Goal: Check status

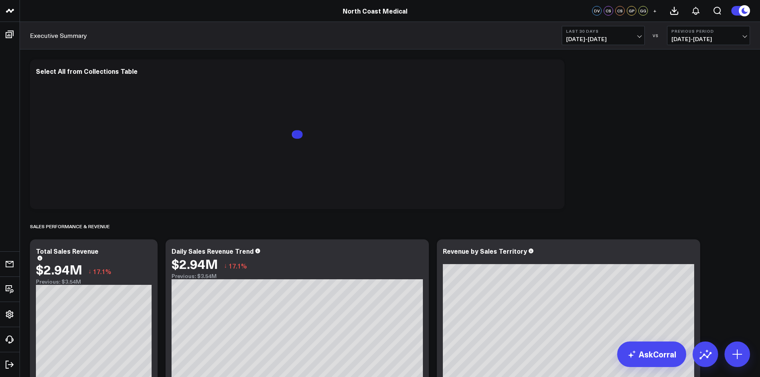
click at [9, 36] on icon at bounding box center [10, 35] width 8 height 8
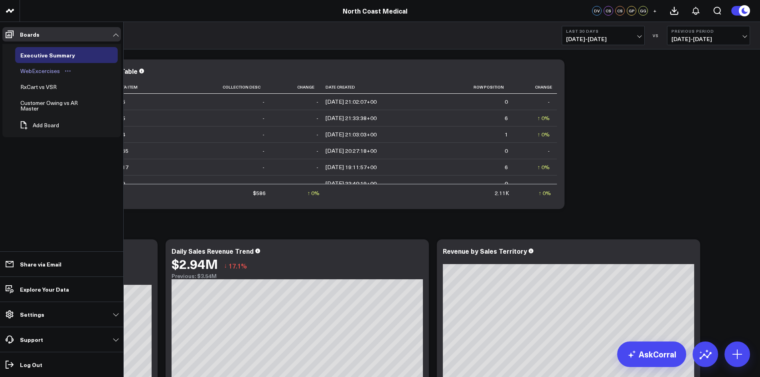
click at [41, 70] on div "WebExcercises" at bounding box center [39, 71] width 43 height 10
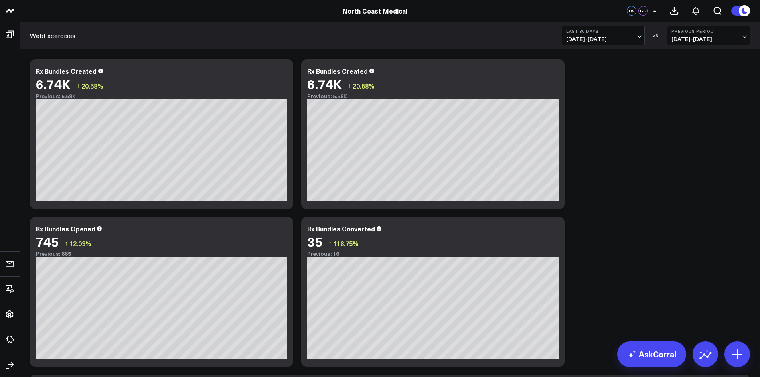
click at [610, 40] on span "[DATE] - [DATE]" at bounding box center [603, 39] width 74 height 6
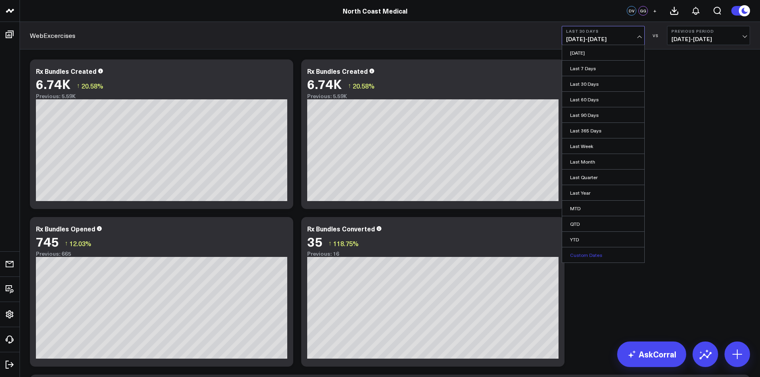
click at [590, 250] on link "Custom Dates" at bounding box center [603, 254] width 82 height 15
select select "9"
select select "2025"
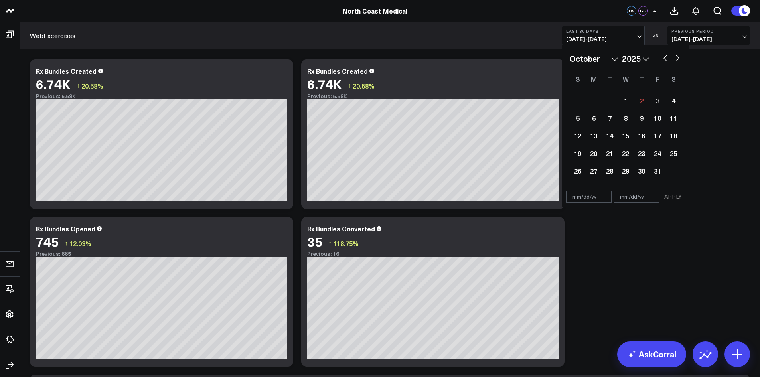
click at [604, 27] on button "Last 30 Days [DATE] - [DATE]" at bounding box center [603, 35] width 83 height 19
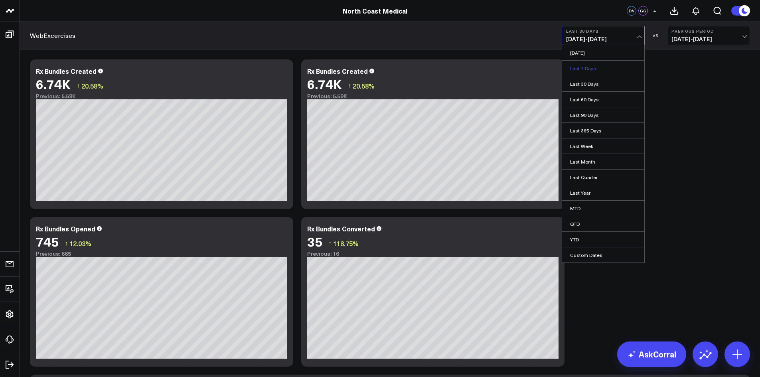
click at [596, 69] on link "Last 7 Days" at bounding box center [603, 68] width 82 height 15
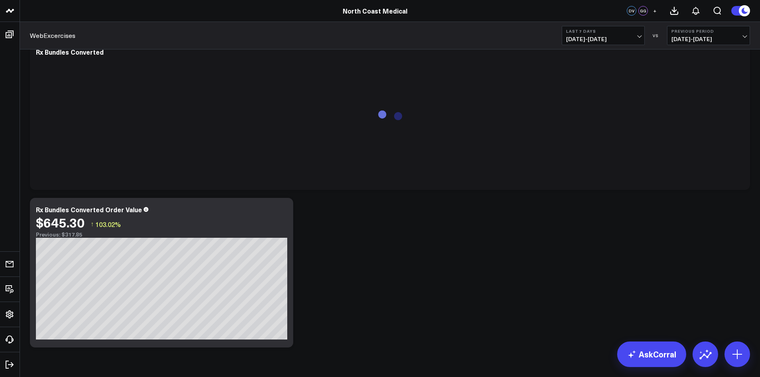
scroll to position [335, 0]
